Goal: Transaction & Acquisition: Subscribe to service/newsletter

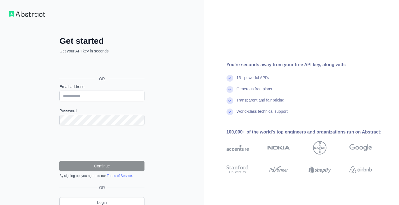
click at [168, 61] on div "Get started Get your API key in seconds OR Email address Password Continue By s…" at bounding box center [102, 115] width 204 height 230
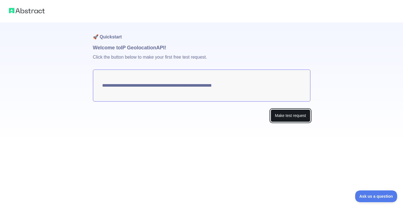
click at [282, 117] on button "Make test request" at bounding box center [290, 115] width 39 height 13
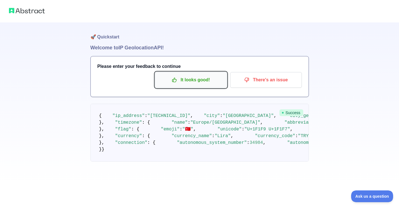
click at [173, 81] on icon "button" at bounding box center [175, 80] width 6 height 6
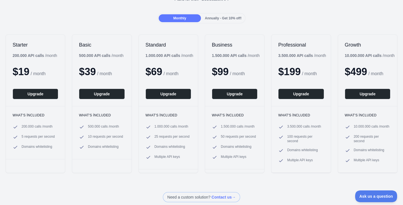
scroll to position [56, 0]
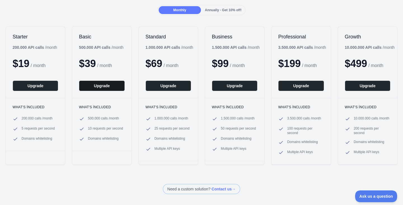
click at [105, 86] on button "Upgrade" at bounding box center [102, 85] width 46 height 11
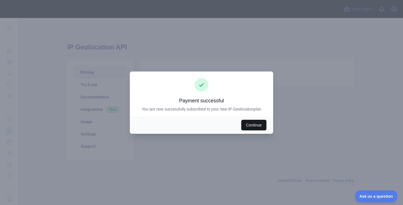
click at [256, 126] on button "Continue" at bounding box center [253, 125] width 25 height 11
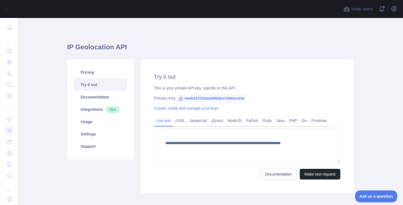
type textarea "**********"
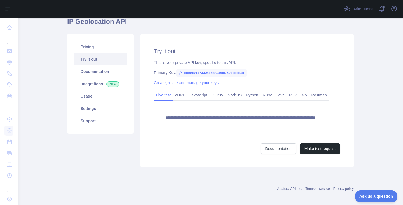
scroll to position [29, 0]
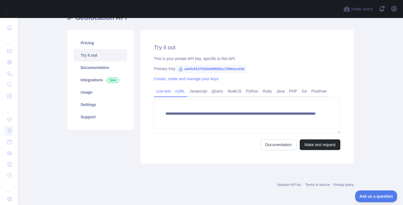
click at [180, 91] on link "cURL" at bounding box center [180, 90] width 14 height 9
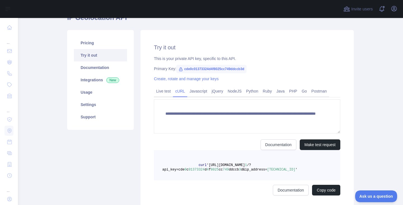
scroll to position [24, 0]
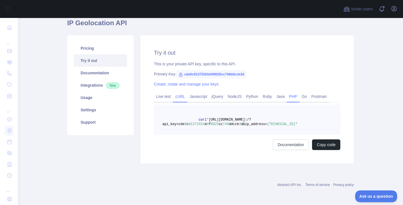
click at [300, 94] on link "Go" at bounding box center [305, 96] width 10 height 9
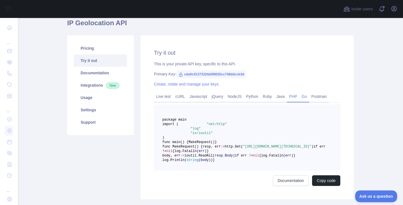
click at [289, 96] on link "PHP" at bounding box center [293, 96] width 13 height 9
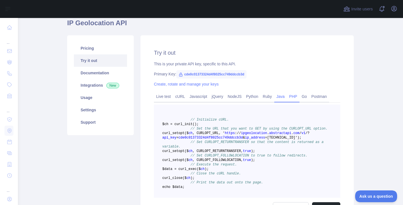
click at [277, 97] on link "Java" at bounding box center [280, 96] width 13 height 9
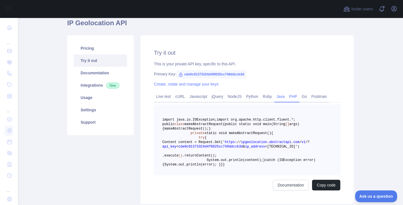
click at [291, 97] on link "PHP" at bounding box center [293, 96] width 13 height 9
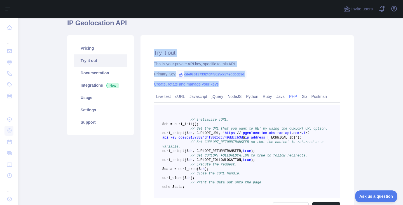
drag, startPoint x: 154, startPoint y: 59, endPoint x: 218, endPoint y: 85, distance: 68.4
click at [218, 85] on div "Try it out This is your private API key, specific to this API. Primary Key: cde…" at bounding box center [247, 130] width 213 height 191
copy div "Try it out This is your private API key, specific to this API. Primary Key: cde…"
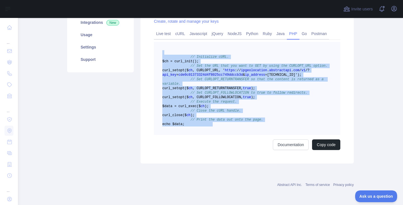
drag, startPoint x: 193, startPoint y: 127, endPoint x: 218, endPoint y: 131, distance: 25.5
click at [219, 131] on pre "// Initialize cURL. $ch = curl _init() ; // Set the URL that you want to GET by…" at bounding box center [247, 88] width 186 height 93
copy code "// Initialize cURL. $ch = curl _init() ; // Set the URL that you want to GET by…"
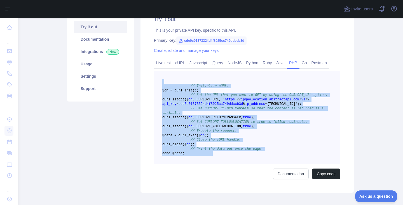
click at [159, 82] on pre "// Initialize cURL. $ch = curl _init() ; // Set the URL that you want to GET by…" at bounding box center [247, 117] width 186 height 93
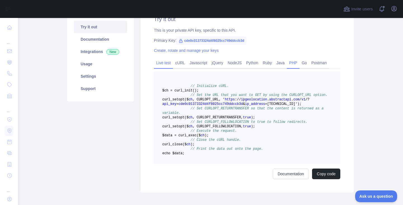
click at [158, 60] on link "Live test" at bounding box center [163, 62] width 19 height 9
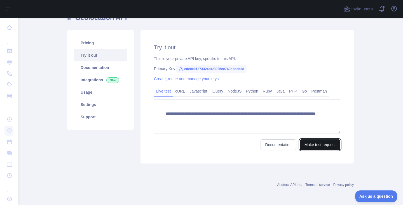
click at [308, 141] on button "Make test request" at bounding box center [320, 144] width 41 height 11
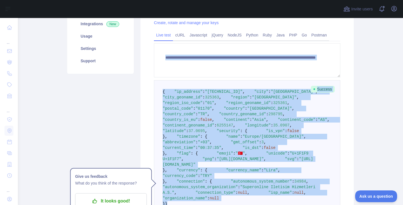
scroll to position [85, 0]
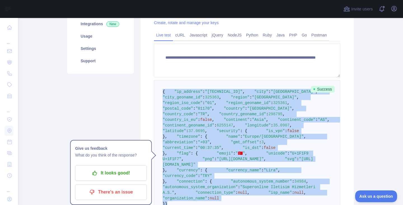
drag, startPoint x: 173, startPoint y: 145, endPoint x: 153, endPoint y: 91, distance: 57.2
click at [154, 91] on pre "{ "ip_address" : "176.33.96.207" , "city" : "Adana" , "city_geoname_id" : 32536…" at bounding box center [247, 147] width 186 height 135
copy code "{ "ip_address" : "176.33.96.207" , "city" : "Adana" , "city_geoname_id" : 32536…"
click at [205, 105] on span ":" at bounding box center [204, 102] width 2 height 4
